Goal: Learn about a topic

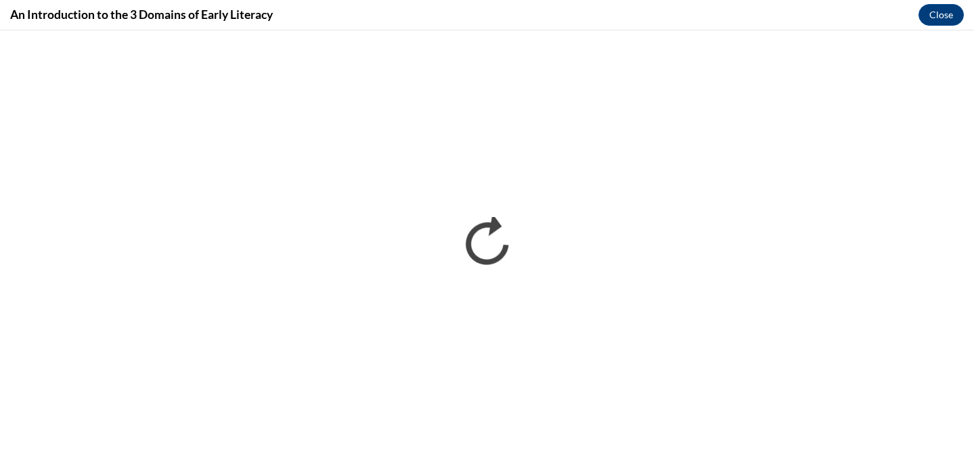
scroll to position [404, 0]
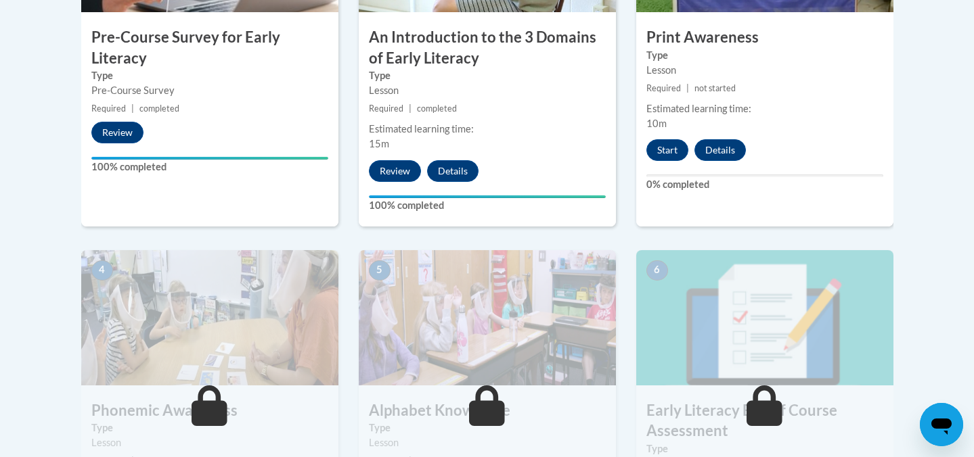
scroll to position [561, 0]
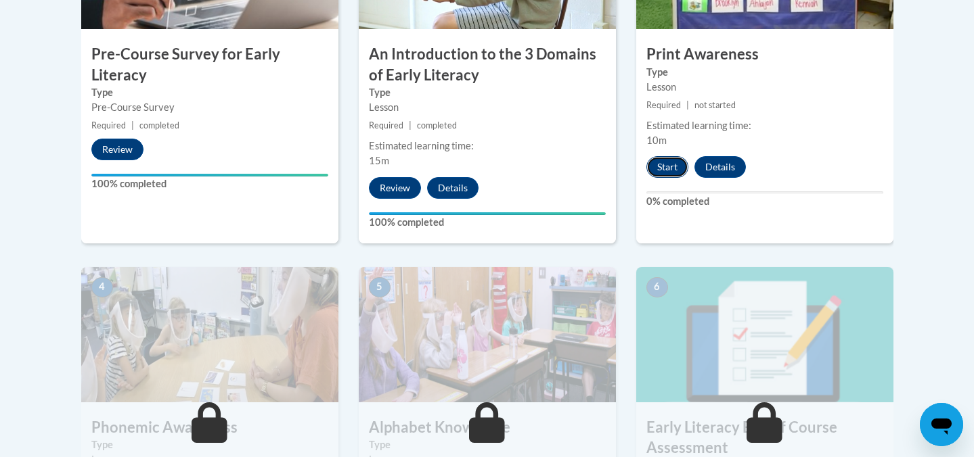
click at [661, 169] on button "Start" at bounding box center [667, 167] width 42 height 22
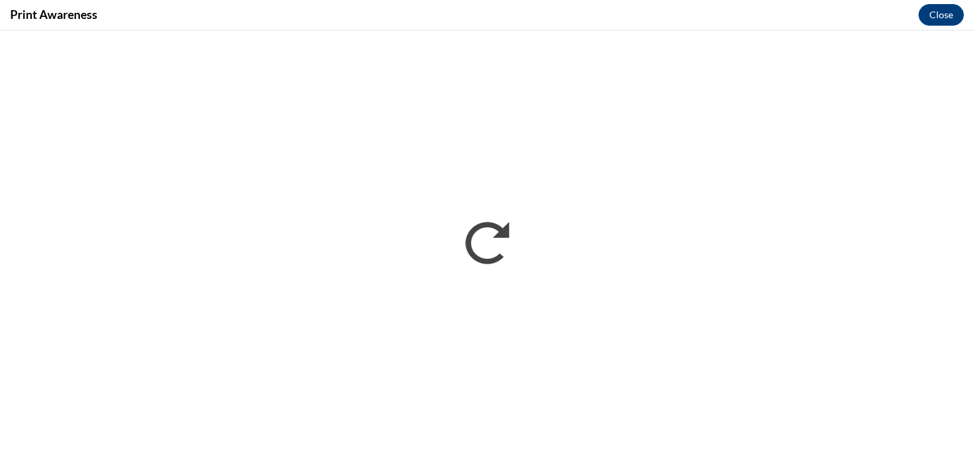
scroll to position [0, 0]
